Goal: Transaction & Acquisition: Purchase product/service

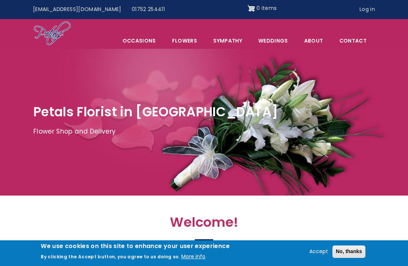
click at [192, 39] on link "Flowers" at bounding box center [185, 40] width 40 height 15
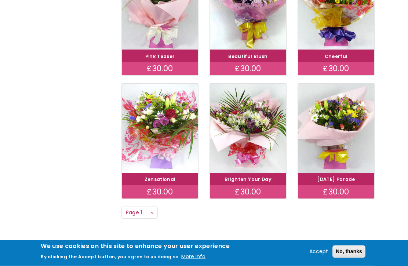
scroll to position [438, 0]
click at [155, 210] on link "Next page ››" at bounding box center [152, 213] width 12 height 12
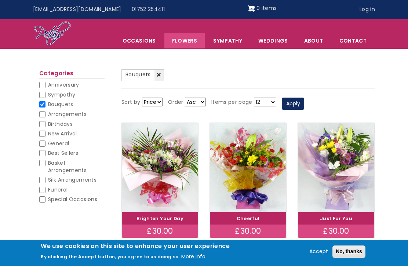
click at [45, 134] on input "New Arrival" at bounding box center [42, 134] width 6 height 6
checkbox input "true"
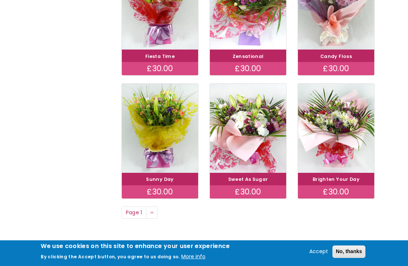
scroll to position [439, 0]
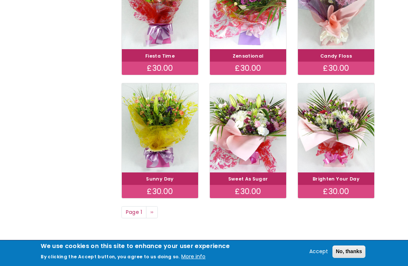
click at [339, 152] on img at bounding box center [336, 127] width 76 height 89
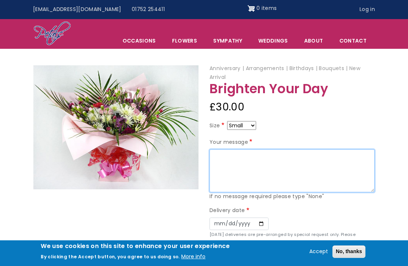
click at [230, 155] on textarea "Your message" at bounding box center [292, 170] width 165 height 43
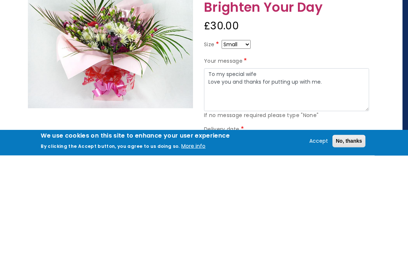
scroll to position [111, 6]
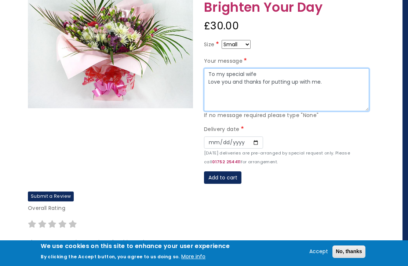
type textarea "To my special wife Love you and thanks for putting up with me."
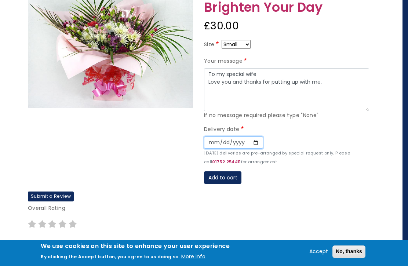
click at [209, 139] on input "Date" at bounding box center [233, 143] width 59 height 12
type input "2025-09-10"
click at [313, 253] on button "Accept" at bounding box center [319, 252] width 25 height 9
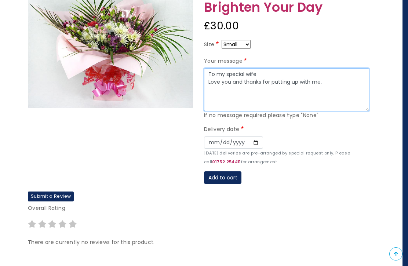
click at [328, 83] on textarea "To my special wife Love you and thanks for putting up with me." at bounding box center [286, 89] width 165 height 43
type textarea "To my special wife Love you and thanks for putting up with me. XXXX"
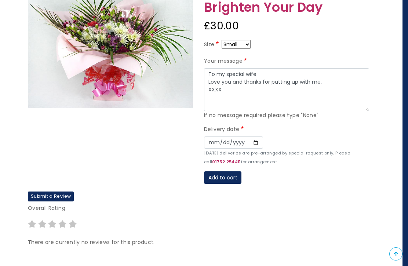
click at [228, 173] on button "Add to cart" at bounding box center [222, 178] width 37 height 12
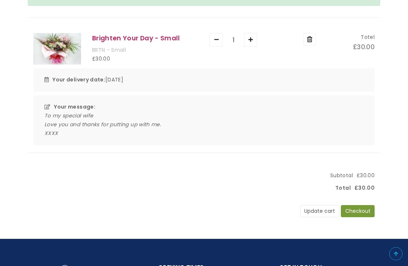
scroll to position [106, 0]
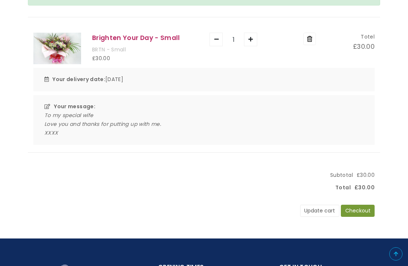
click at [362, 211] on button "Checkout" at bounding box center [358, 211] width 34 height 12
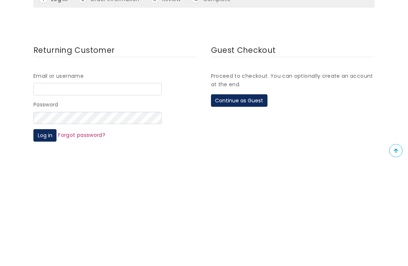
click at [249, 198] on button "Continue as Guest" at bounding box center [239, 204] width 57 height 12
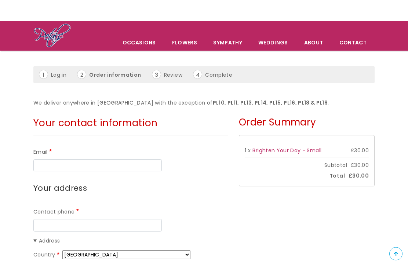
scroll to position [29, 0]
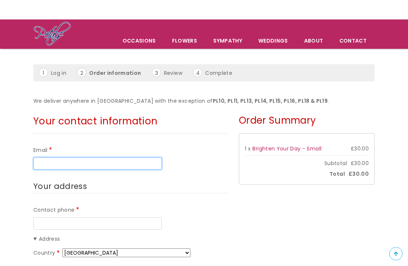
click at [73, 158] on input "Email" at bounding box center [97, 164] width 129 height 12
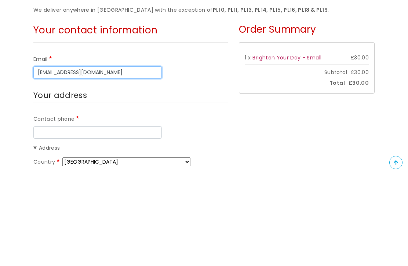
type input "nigelbrain63@hotmail.com"
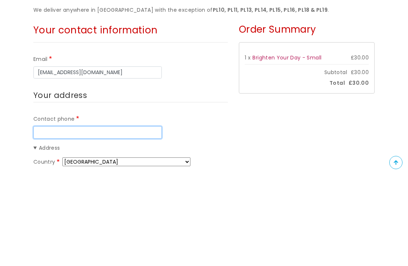
click at [90, 218] on input "Contact phone" at bounding box center [97, 224] width 129 height 12
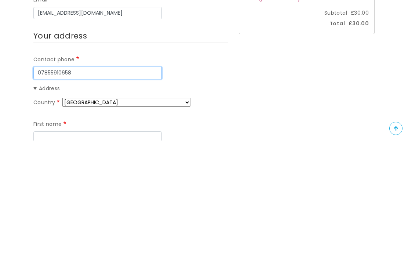
scroll to position [55, 0]
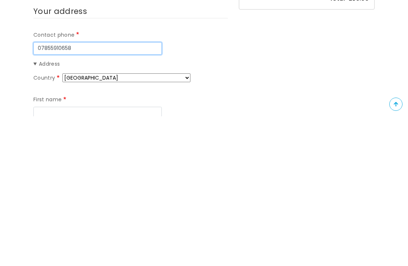
type input "07855910658"
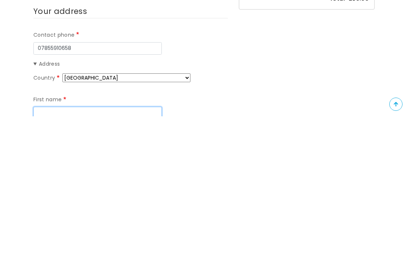
click at [107, 257] on input "First name" at bounding box center [97, 263] width 129 height 12
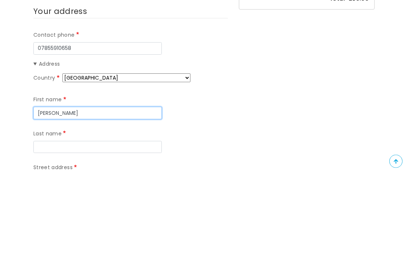
scroll to position [116, 0]
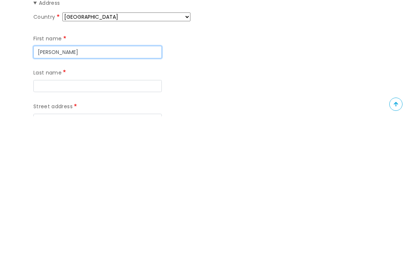
type input "Nigel"
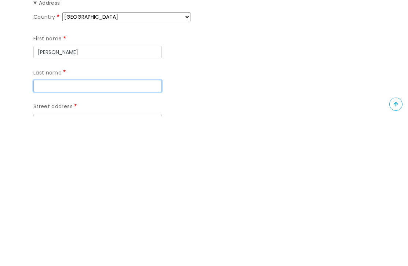
click at [76, 230] on input "Last name" at bounding box center [97, 236] width 129 height 12
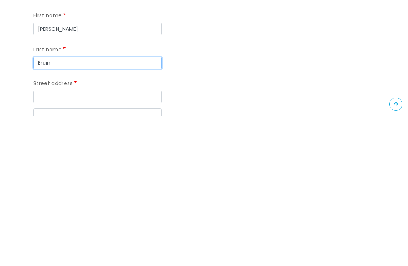
type input "Brain"
click at [66, 241] on input "Street address" at bounding box center [97, 247] width 129 height 12
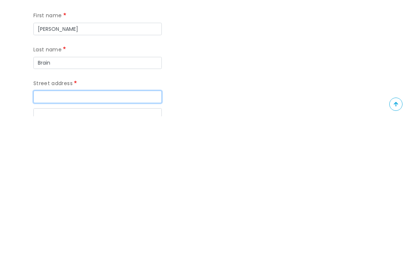
type input "10 Clowance Street"
type input "Devonport"
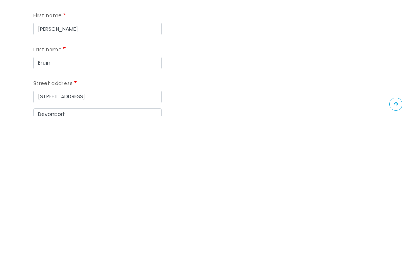
type input "Plymouth"
type input "PL14LG"
type input "10 Clowance Street"
type input "Devonport"
type input "Plymouth"
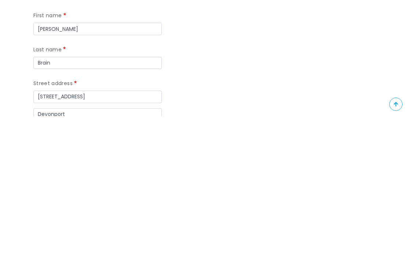
type input "PL14LG"
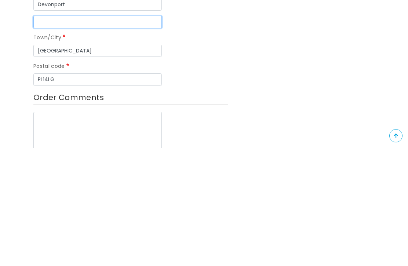
scroll to position [281, 0]
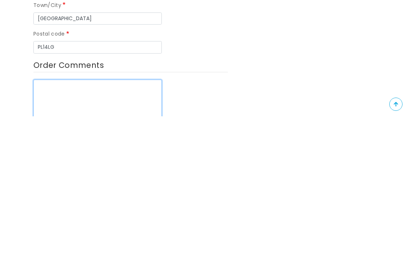
click at [51, 230] on textarea "Order Comments" at bounding box center [97, 251] width 129 height 43
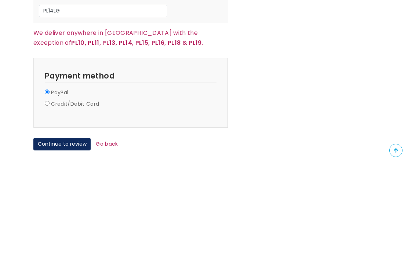
scroll to position [690, 0]
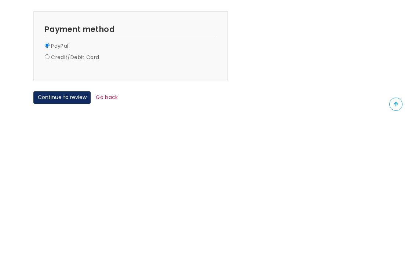
type textarea "Iv possible can these be delivered in the morning,as my wife will be home."
click at [61, 241] on button "Continue to review" at bounding box center [61, 247] width 57 height 12
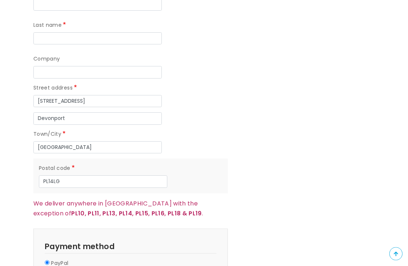
scroll to position [622, 0]
click at [79, 176] on input "PL14LG" at bounding box center [103, 182] width 129 height 12
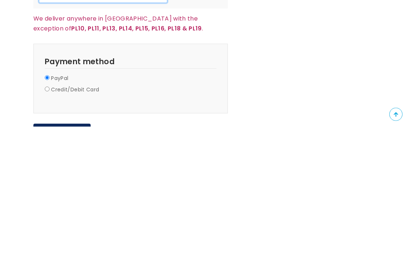
scroll to position [697, 0]
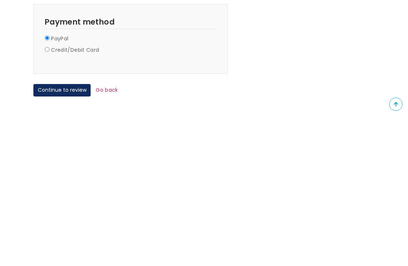
type input "PL1 4LG"
click at [69, 234] on button "Continue to review" at bounding box center [61, 240] width 57 height 12
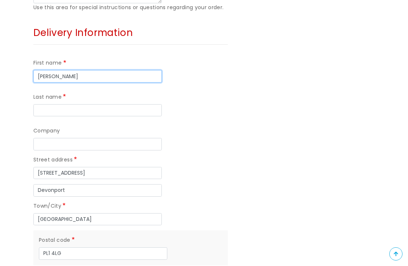
type input "Nigel"
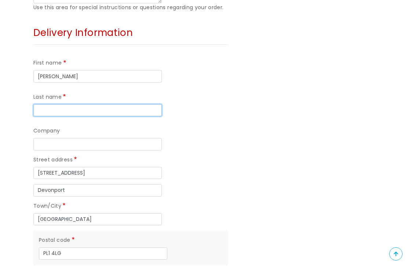
click at [118, 104] on input "Last name" at bounding box center [97, 110] width 129 height 12
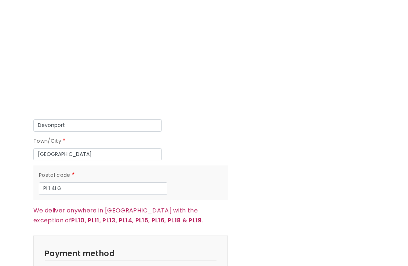
scroll to position [735, 0]
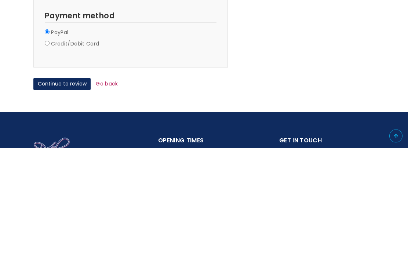
type input "Brain"
click at [71, 196] on button "Continue to review" at bounding box center [61, 202] width 57 height 12
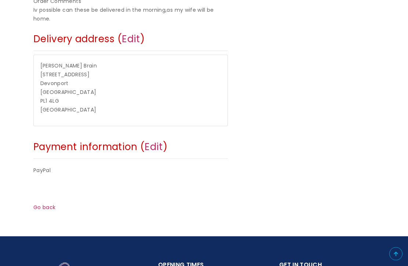
scroll to position [279, 0]
